Goal: Task Accomplishment & Management: Use online tool/utility

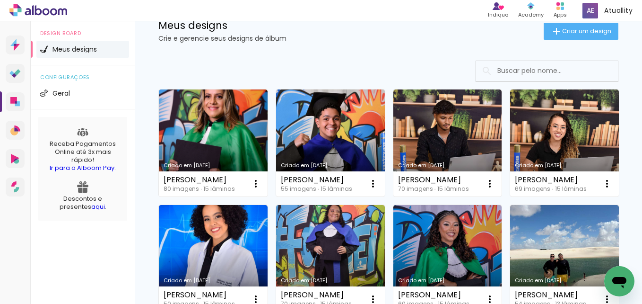
scroll to position [32, 0]
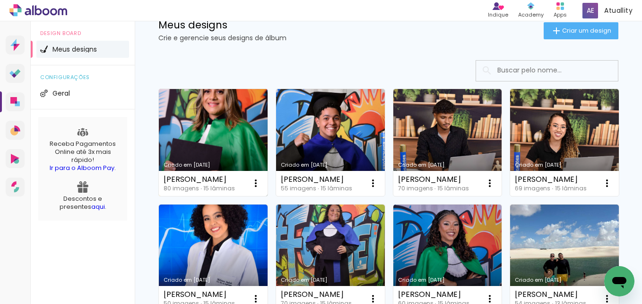
click at [238, 129] on link "Criado em [DATE]" at bounding box center [213, 142] width 109 height 107
